Goal: Find specific page/section: Find specific page/section

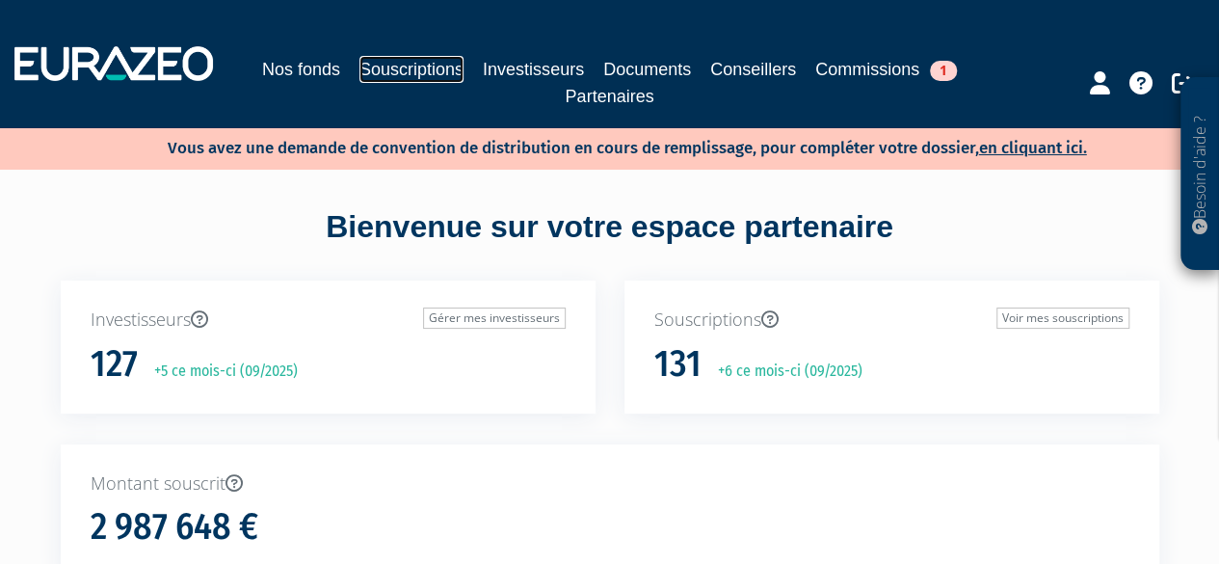
click at [391, 80] on link "Souscriptions" at bounding box center [411, 69] width 104 height 27
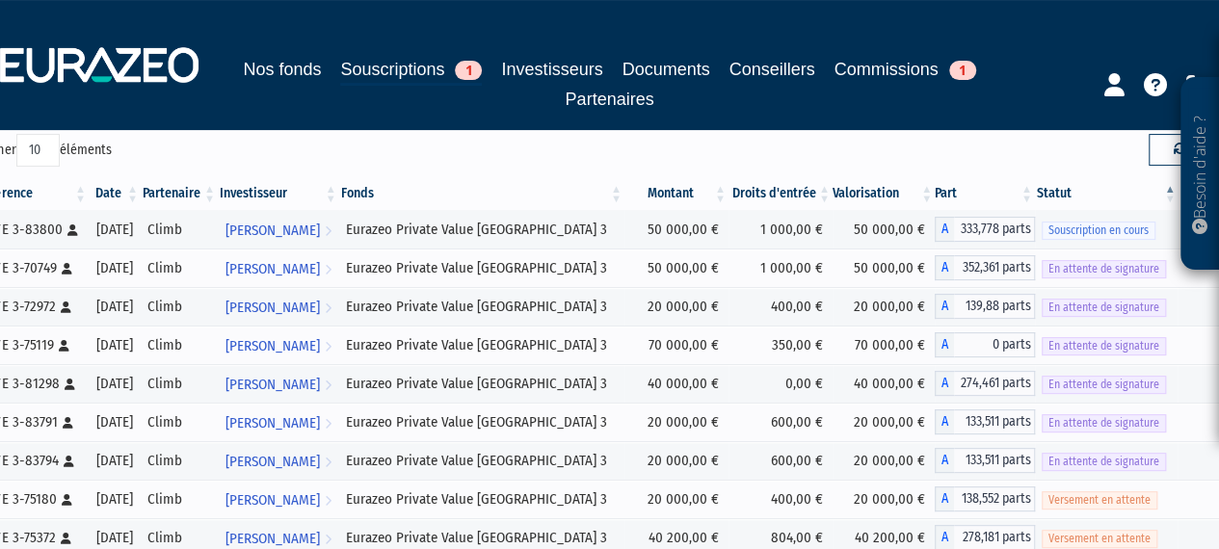
scroll to position [289, 0]
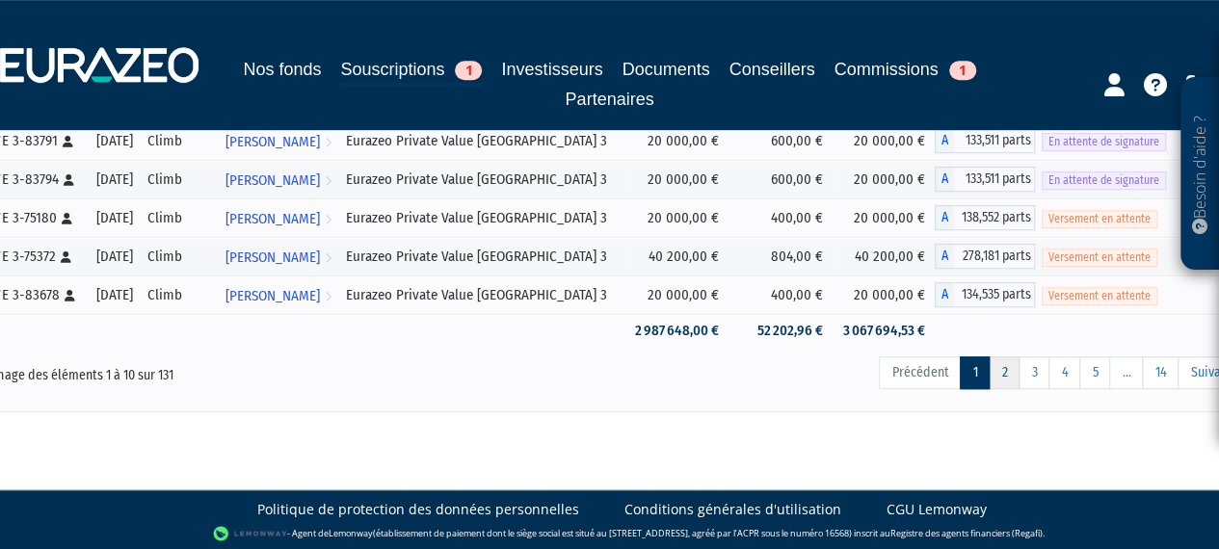
click at [1010, 371] on link "2" at bounding box center [1004, 373] width 31 height 33
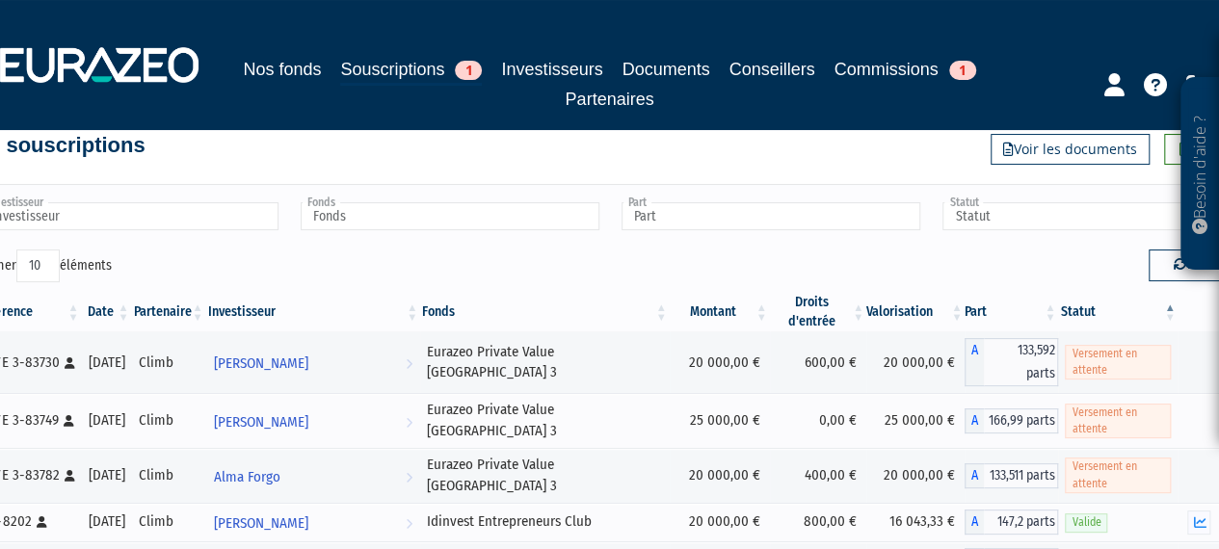
scroll to position [96, 0]
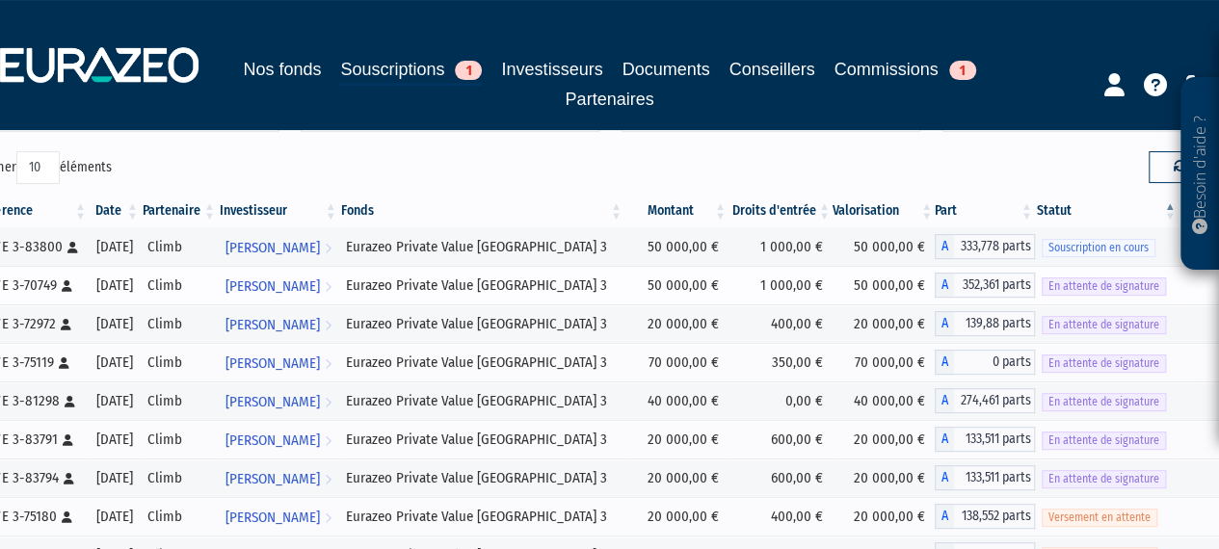
scroll to position [0, 0]
